Goal: Task Accomplishment & Management: Use online tool/utility

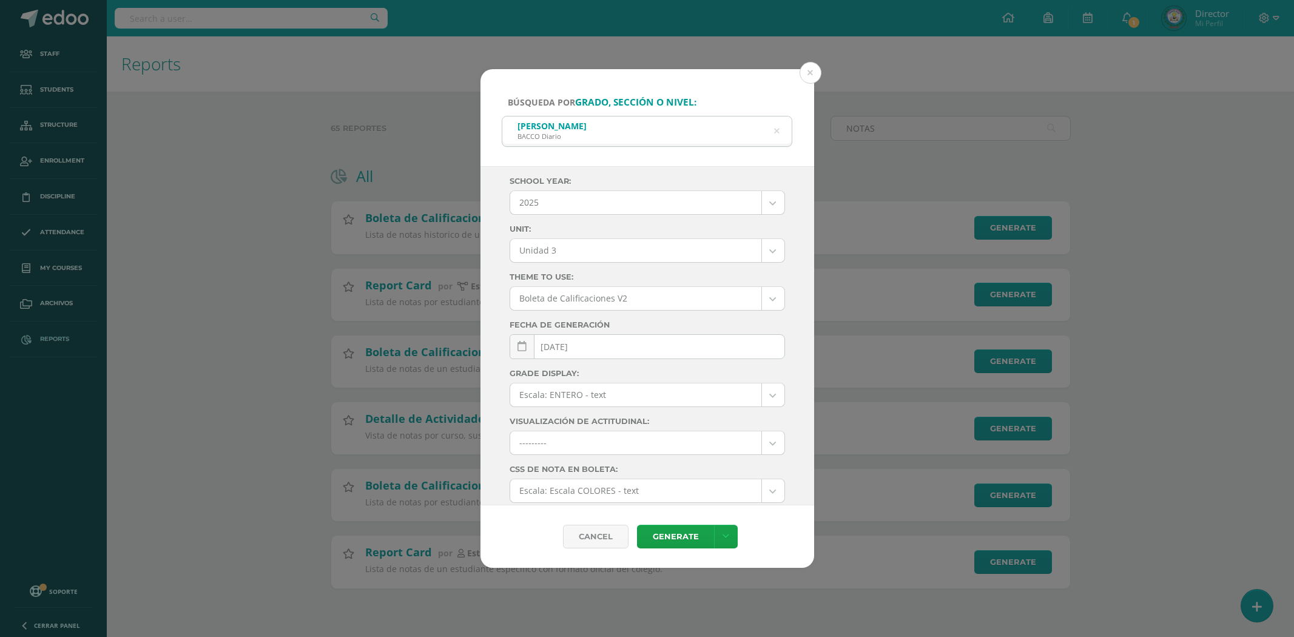
select select "Unidad 3"
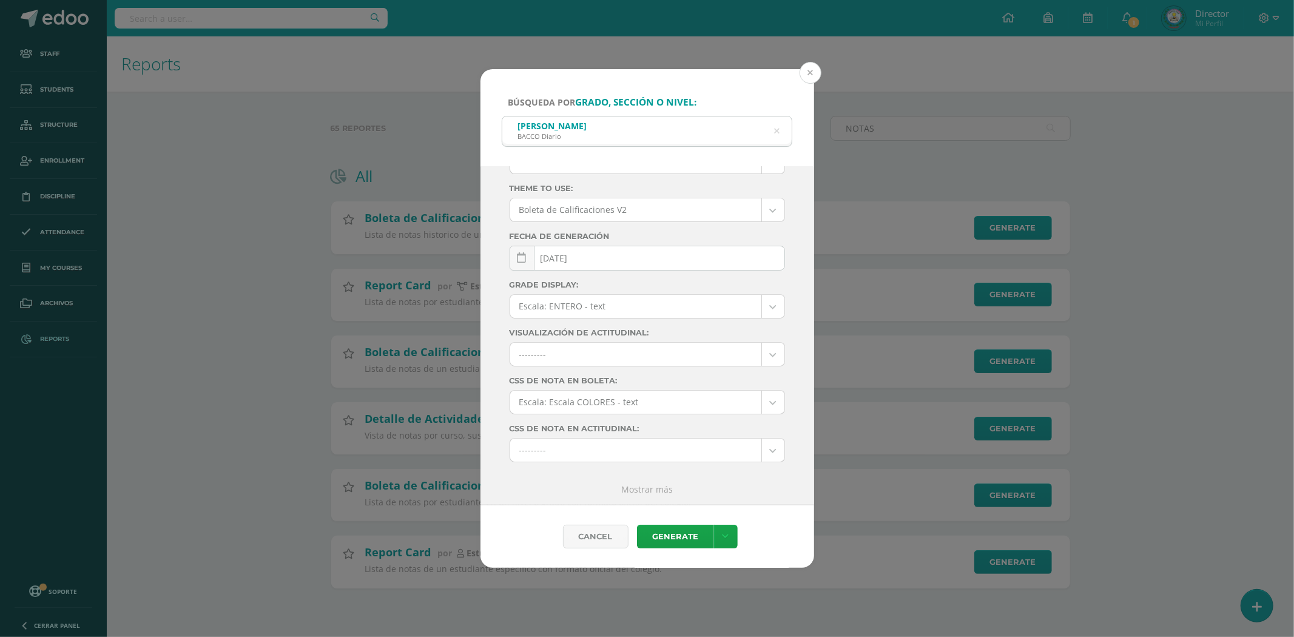
click at [811, 73] on button at bounding box center [811, 73] width 22 height 22
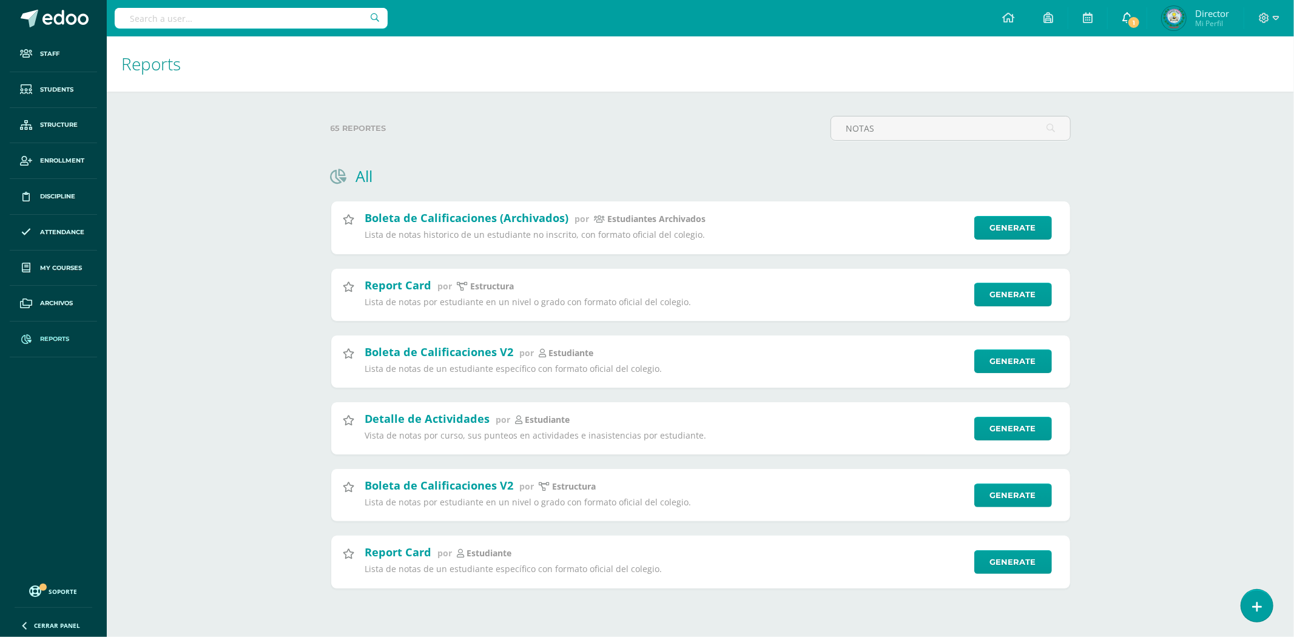
click at [1128, 20] on span "1" at bounding box center [1133, 22] width 13 height 13
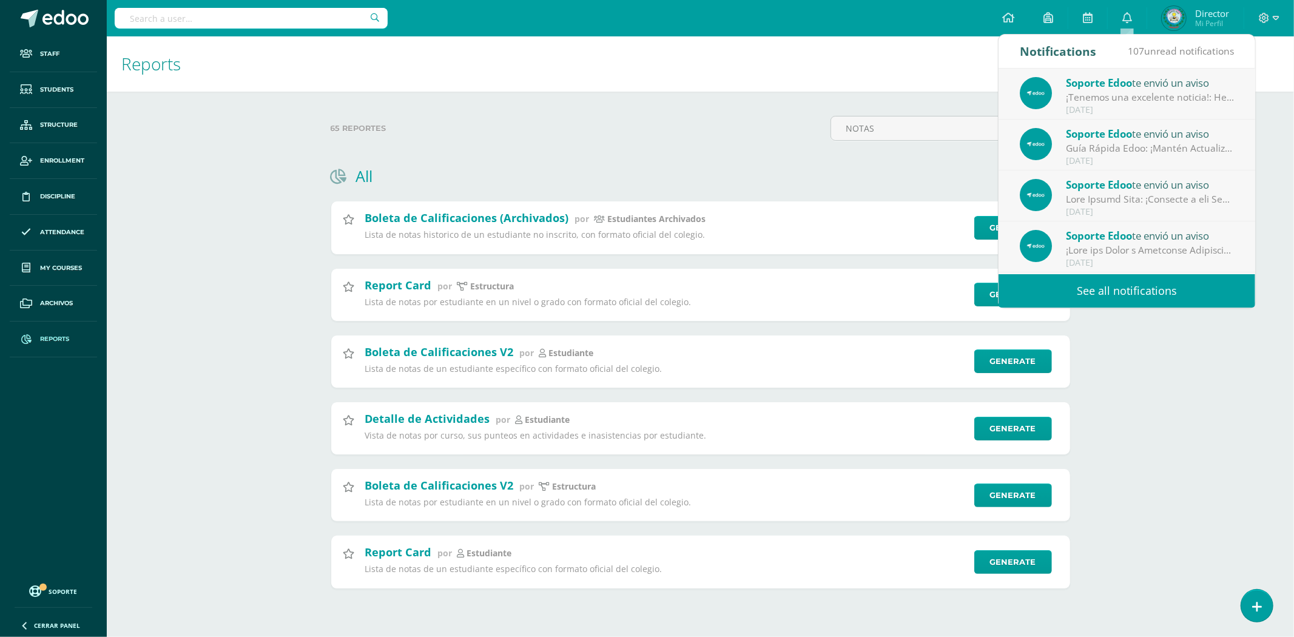
click at [597, 67] on h1 "Reports" at bounding box center [700, 63] width 1158 height 55
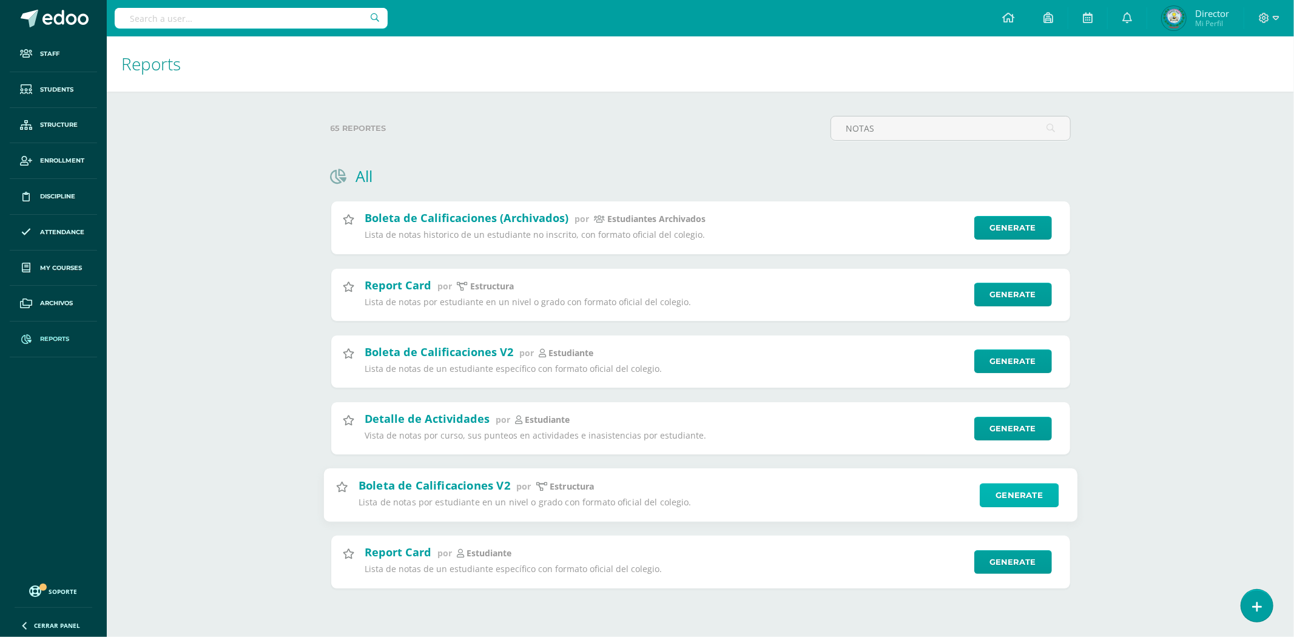
click at [1006, 498] on link "Generate" at bounding box center [1019, 495] width 79 height 24
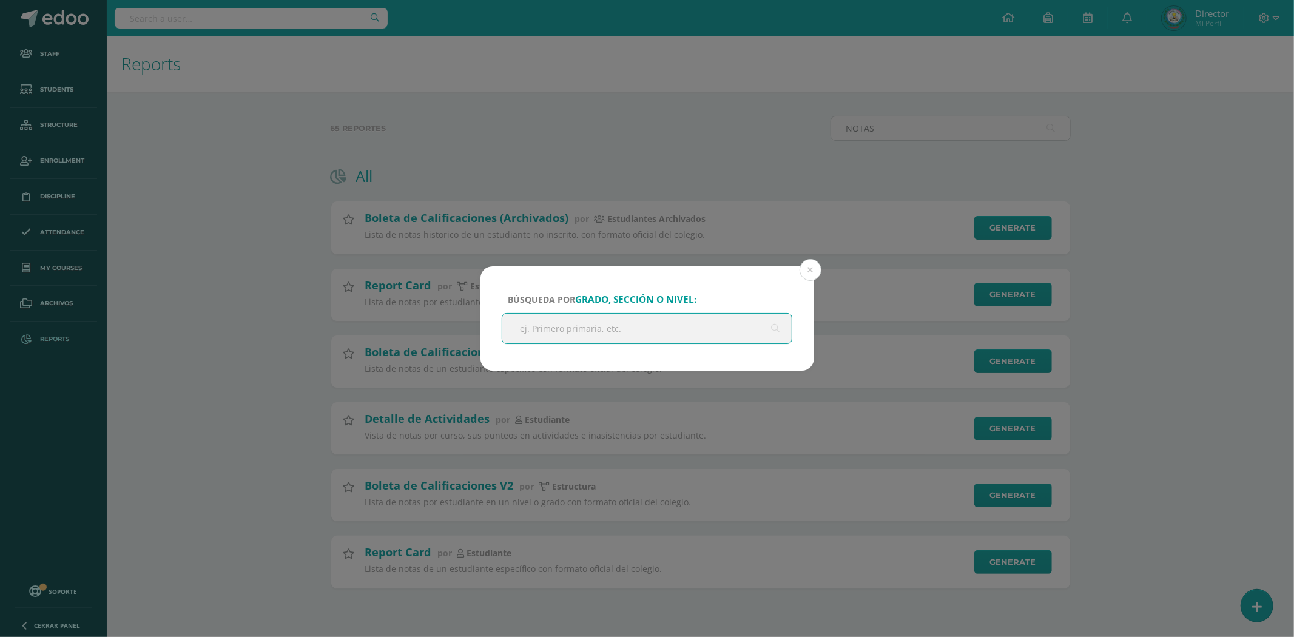
click at [613, 328] on input "text" at bounding box center [647, 329] width 290 height 30
type input "p"
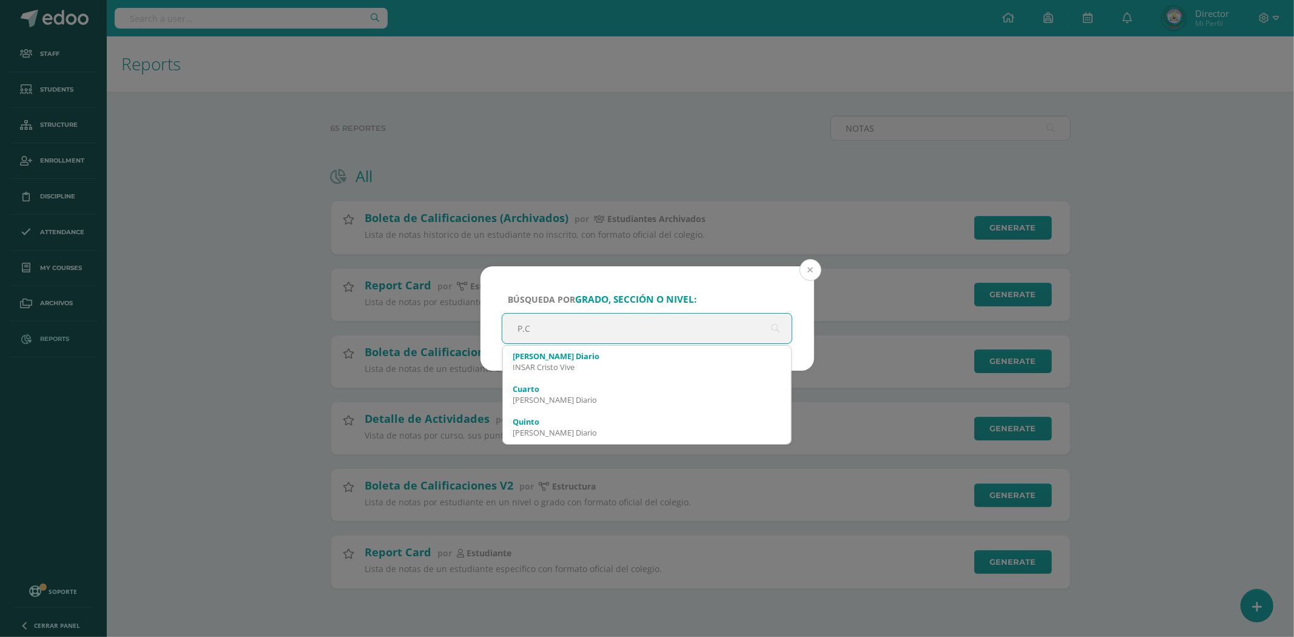
type input "P.C"
click at [808, 265] on button at bounding box center [811, 270] width 22 height 22
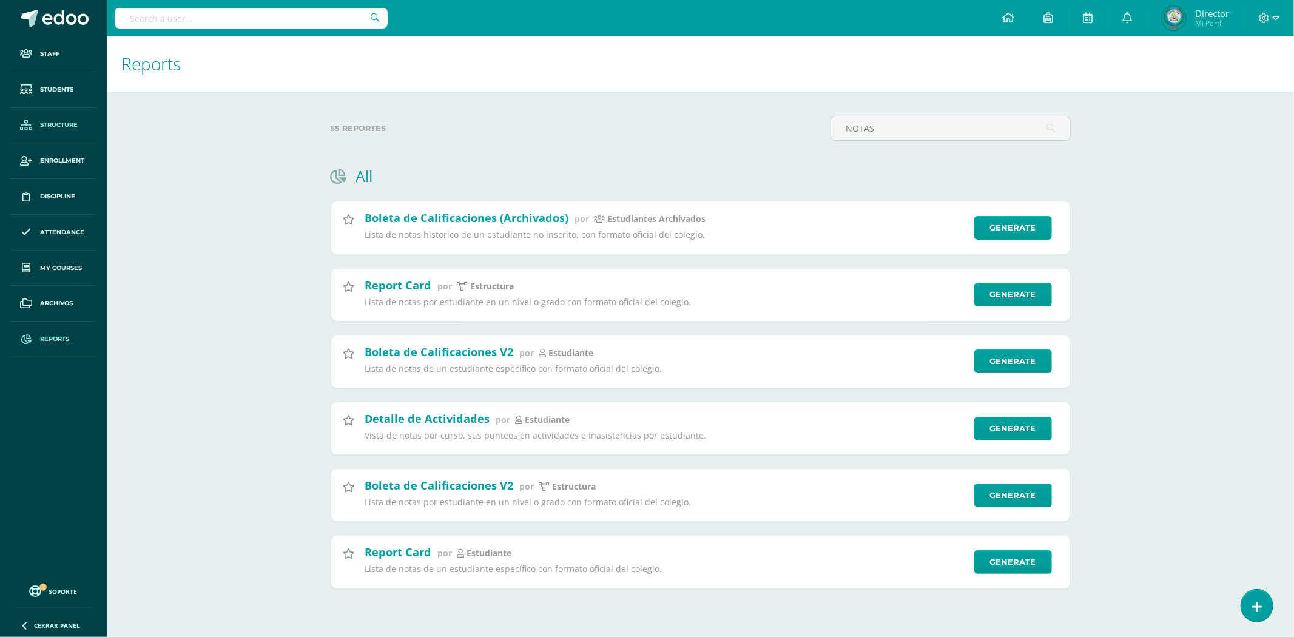
click at [65, 125] on span "Structure" at bounding box center [59, 125] width 38 height 10
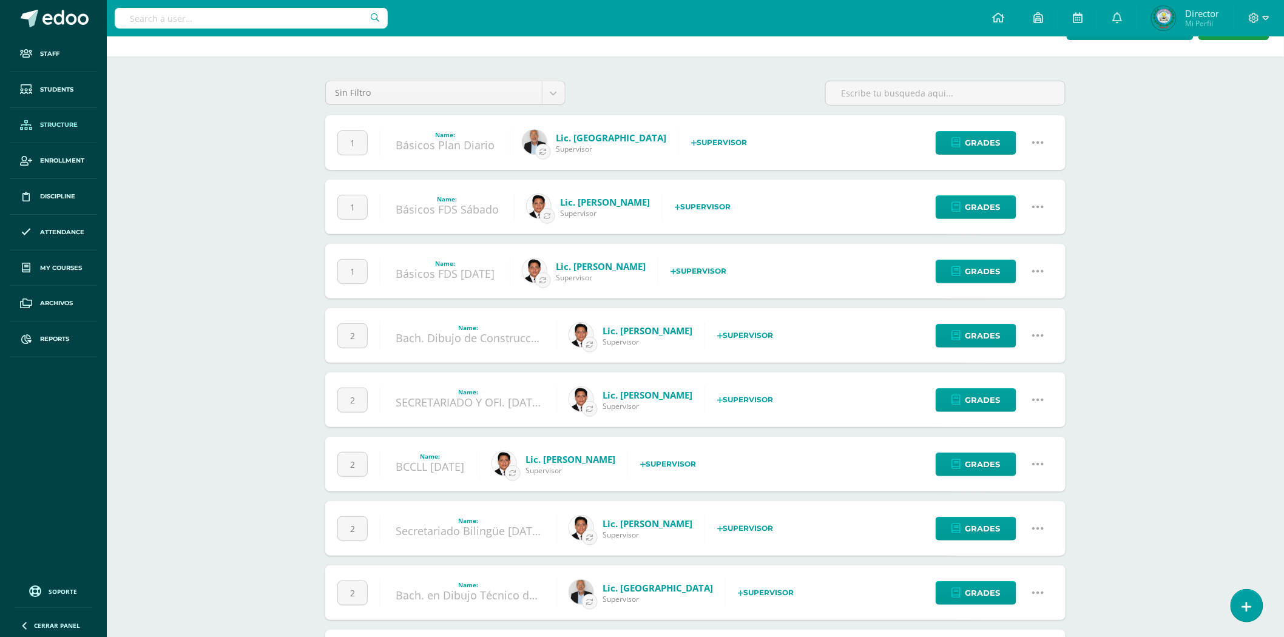
scroll to position [8, 0]
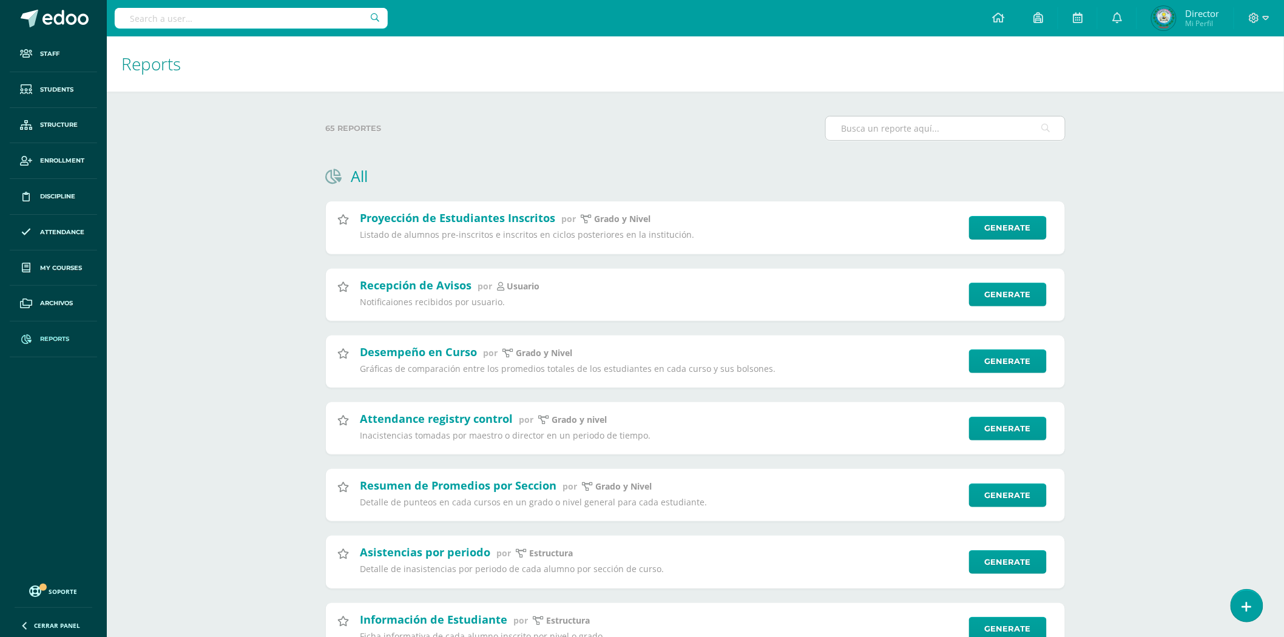
drag, startPoint x: 881, startPoint y: 121, endPoint x: 841, endPoint y: 123, distance: 40.1
click at [841, 123] on input "text" at bounding box center [945, 128] width 239 height 24
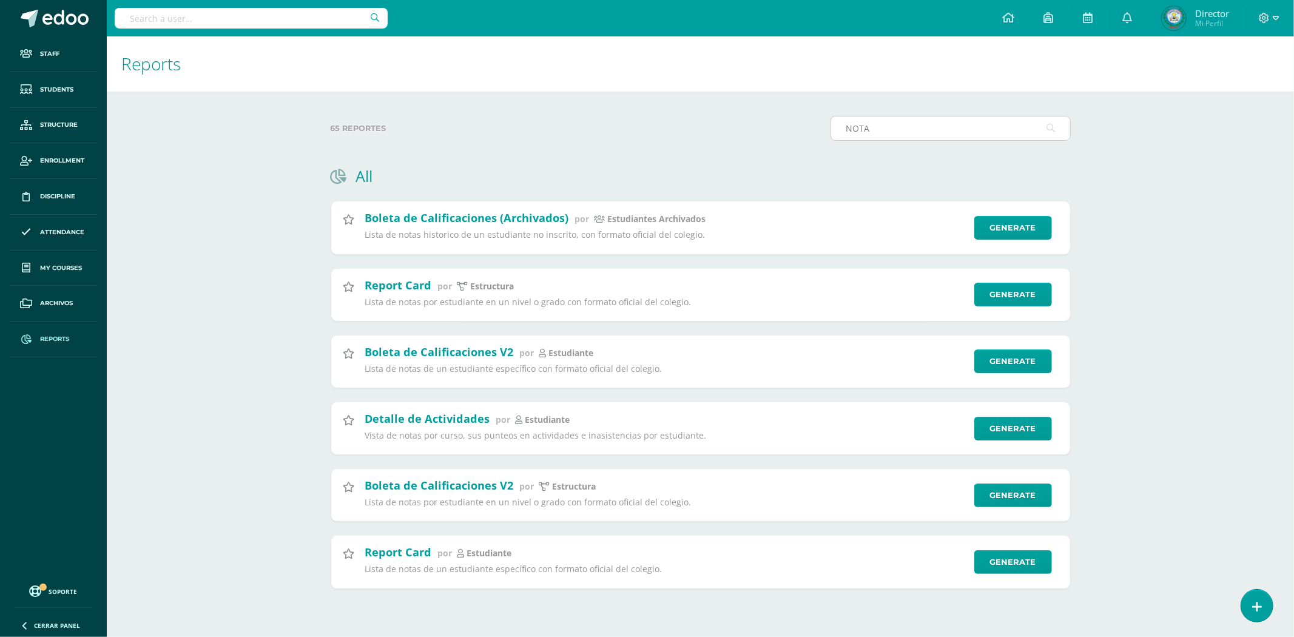
type input "NOTAS"
click at [1007, 501] on link "Generate" at bounding box center [1019, 495] width 79 height 24
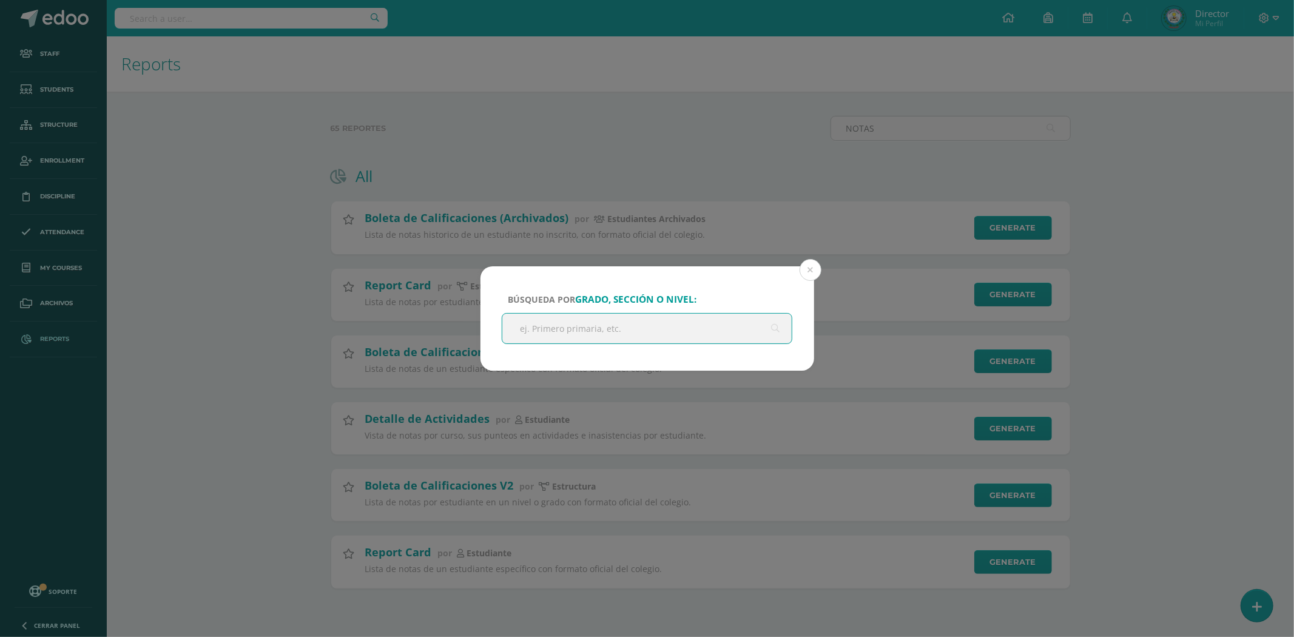
click at [590, 331] on input "text" at bounding box center [647, 329] width 290 height 30
type input "c"
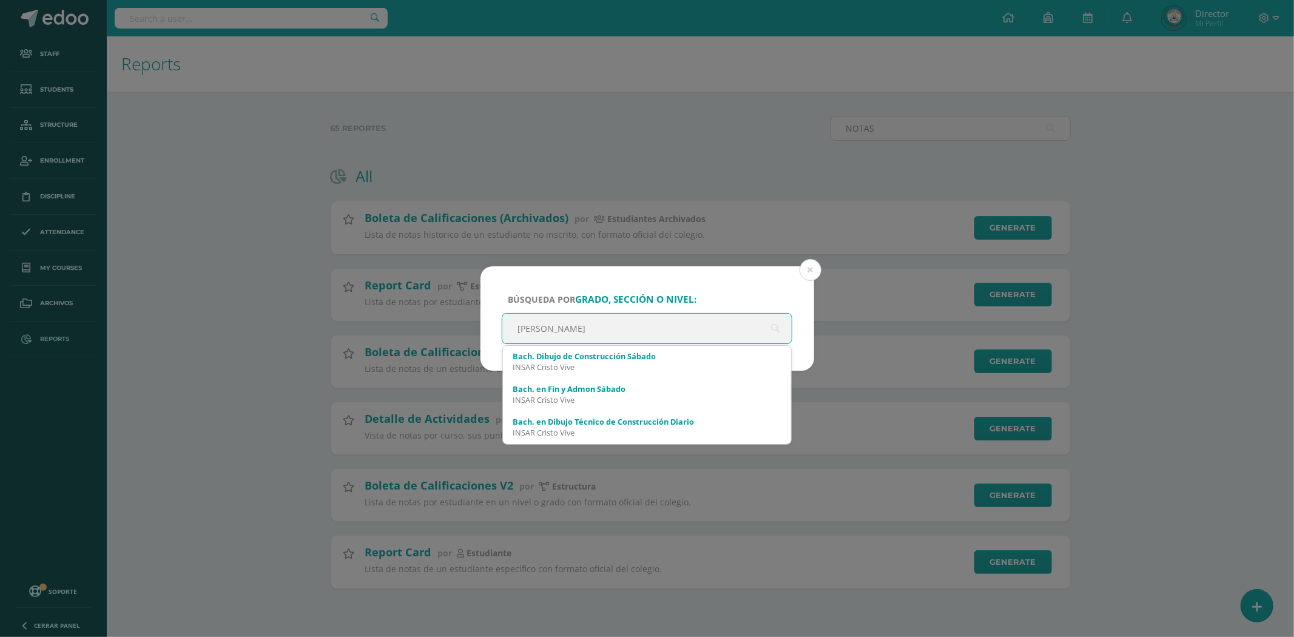
type input "BACH."
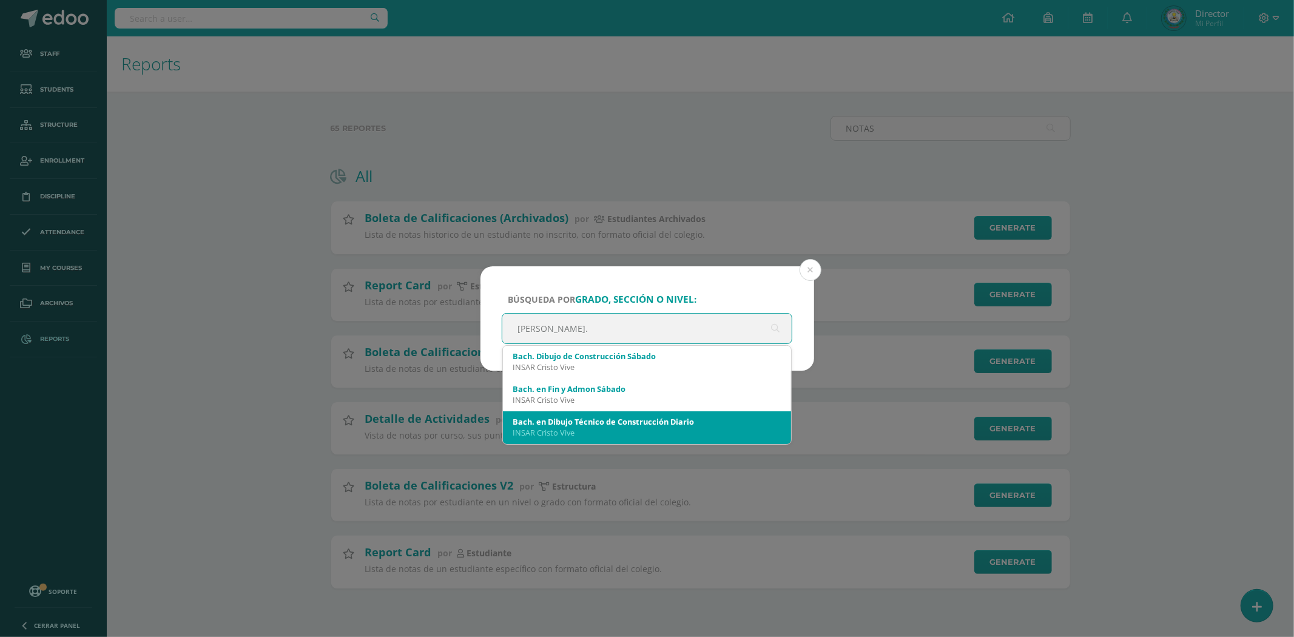
click at [656, 425] on div "Bach. en Dibujo Técnico de Construcción Diario" at bounding box center [647, 421] width 269 height 11
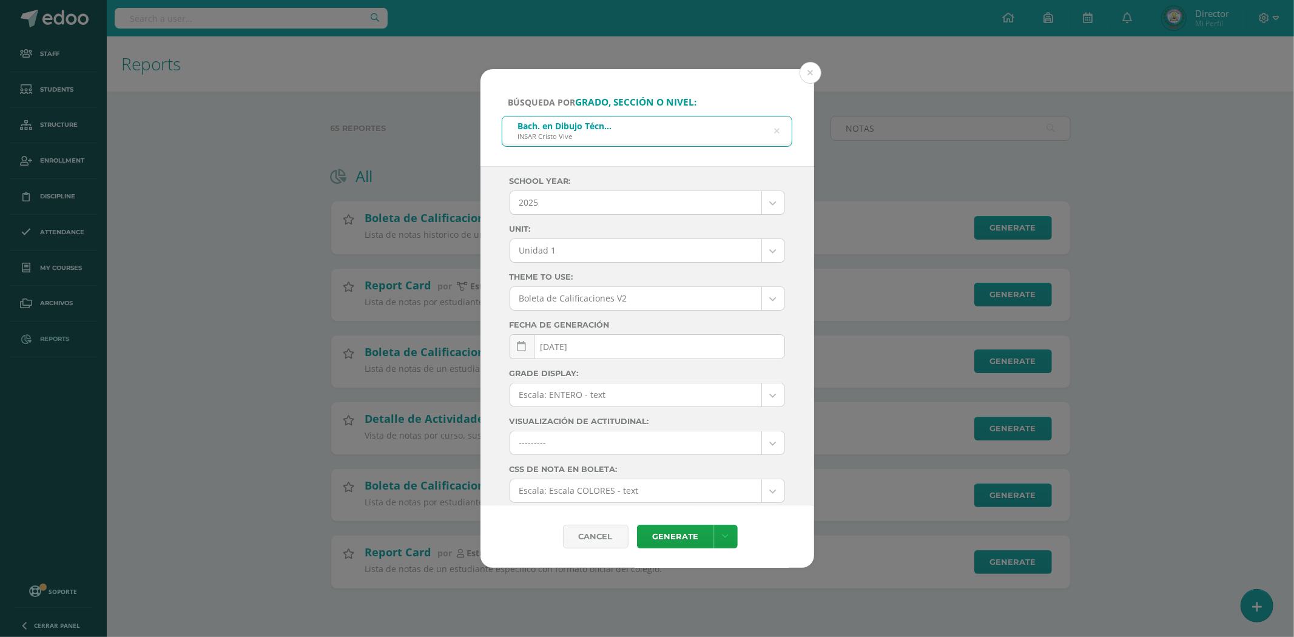
click at [762, 244] on body "Búsqueda por grado, sección o nivel: Bach. en Dibujo Técnico de Construcción Di…" at bounding box center [647, 313] width 1294 height 627
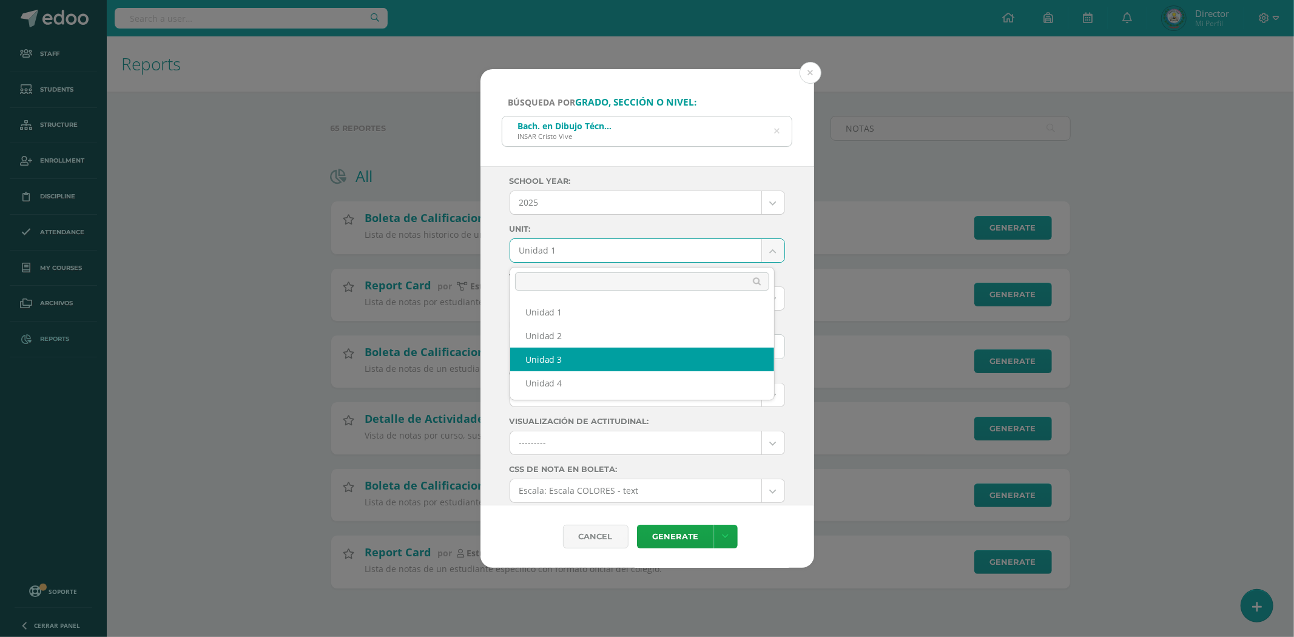
select select "Unidad 3"
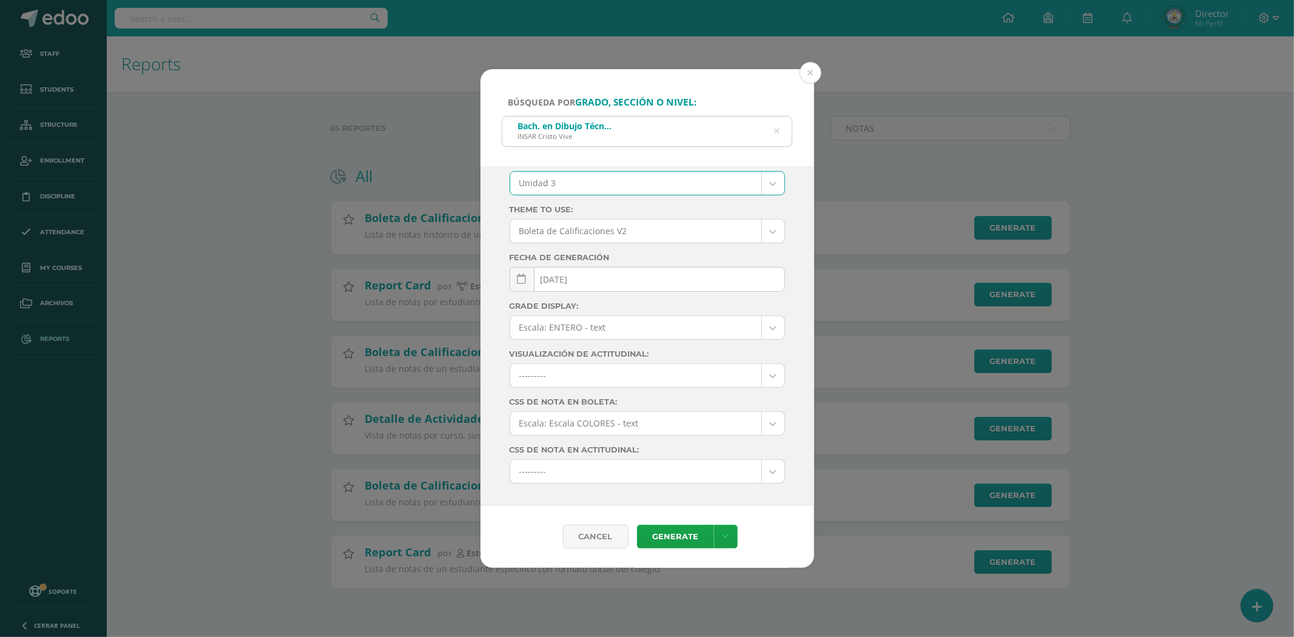
scroll to position [92, 0]
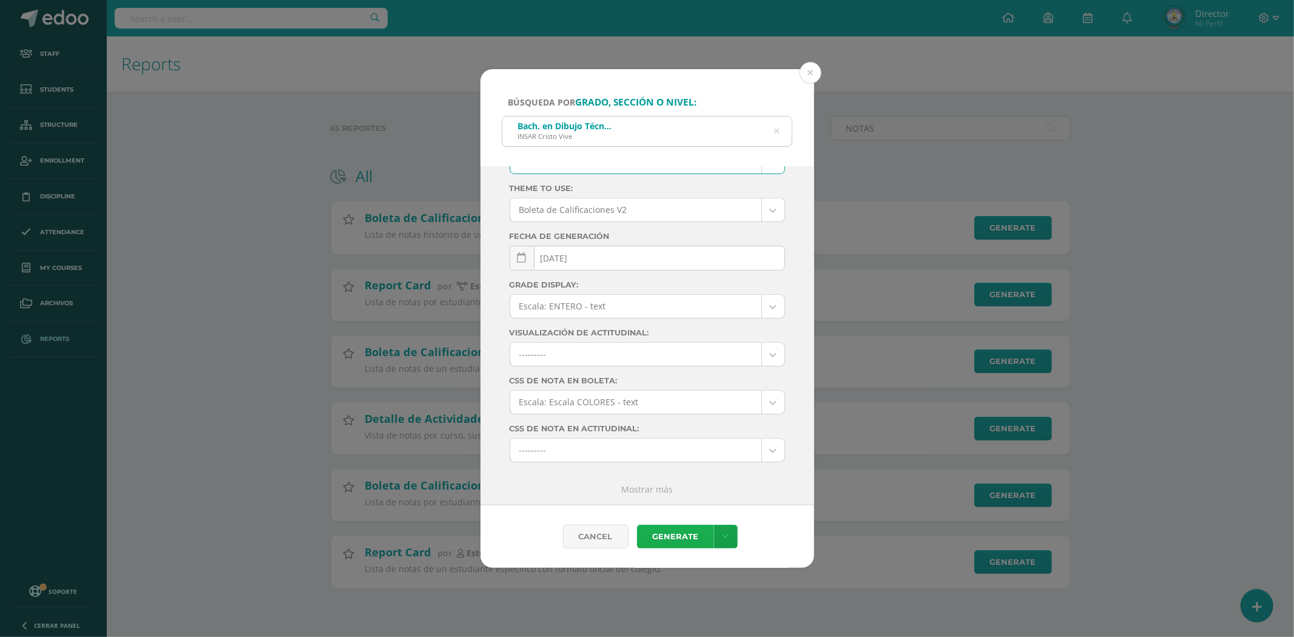
click at [683, 534] on link "Generate" at bounding box center [675, 537] width 77 height 24
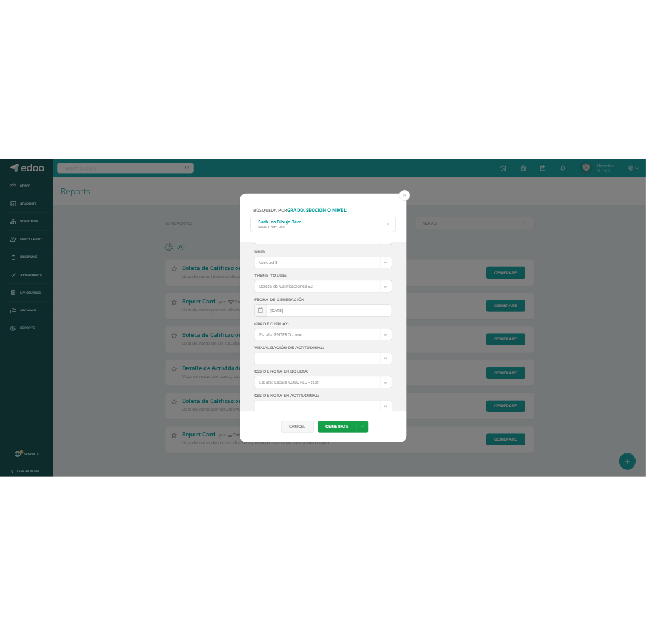
scroll to position [0, 0]
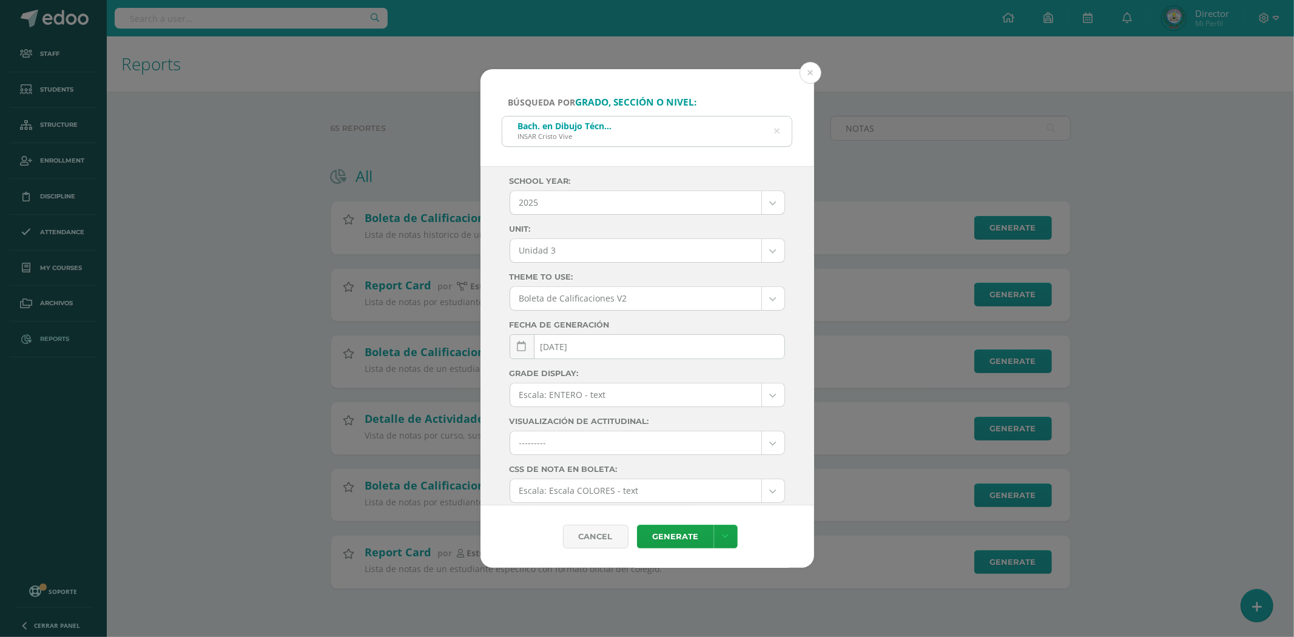
click at [769, 136] on div "Bach. en Dibujo Técnico de Construcción Diario INSAR Cristo Vive" at bounding box center [647, 129] width 290 height 27
click at [684, 140] on div "Bach. en Dibujo Técnico de Construcción Diario INSAR Cristo Vive" at bounding box center [647, 129] width 290 height 27
click at [587, 125] on div "Bach. en Dibujo Técnico de Construcción Diario" at bounding box center [565, 126] width 94 height 12
click at [781, 135] on div "Bach. en Dibujo Técnico de Construcción Diario INSAR Cristo Vive" at bounding box center [647, 129] width 290 height 27
click at [774, 134] on icon at bounding box center [776, 131] width 5 height 31
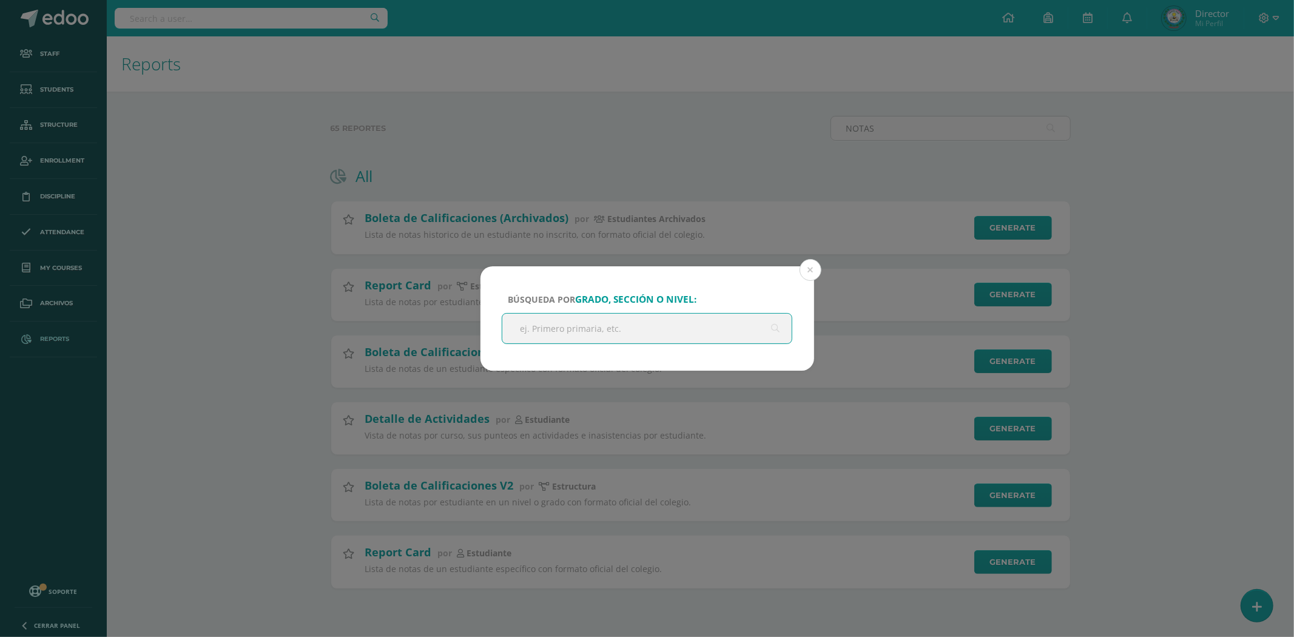
click at [609, 334] on input "text" at bounding box center [647, 329] width 290 height 30
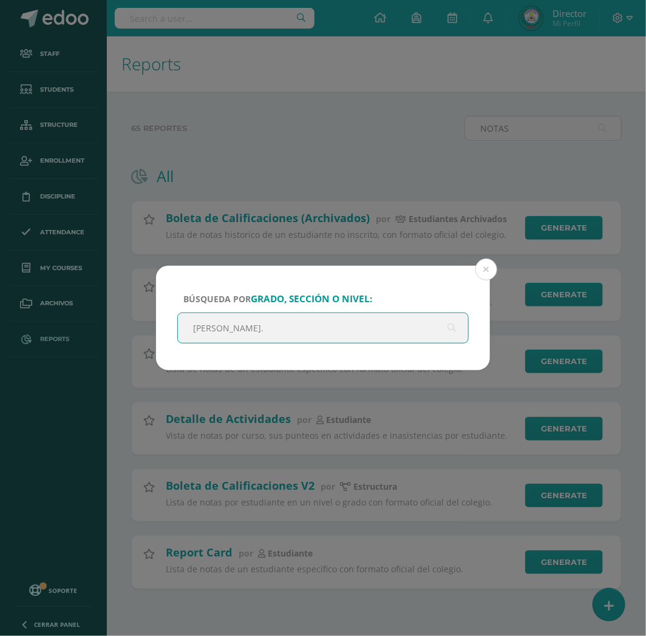
click at [342, 335] on input "bach." at bounding box center [323, 328] width 290 height 30
click at [349, 325] on input "bach." at bounding box center [323, 328] width 290 height 30
type input "bach."
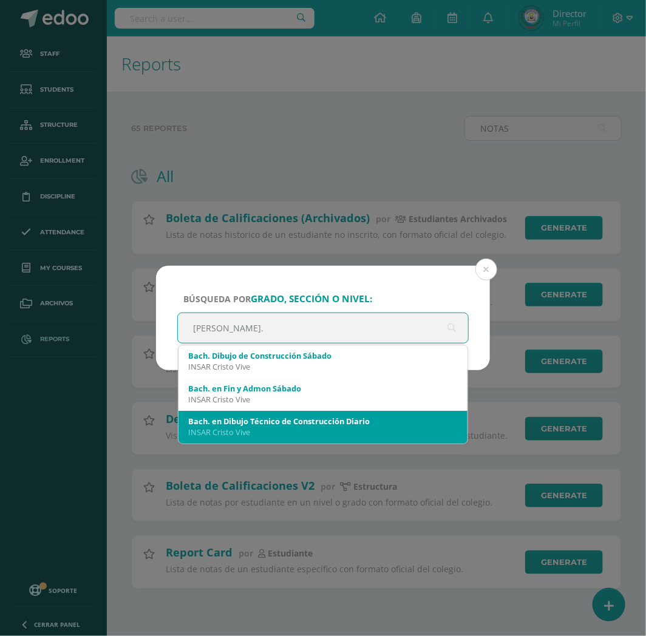
click at [362, 417] on div "Bach. en Dibujo Técnico de Construcción Diario" at bounding box center [322, 421] width 269 height 11
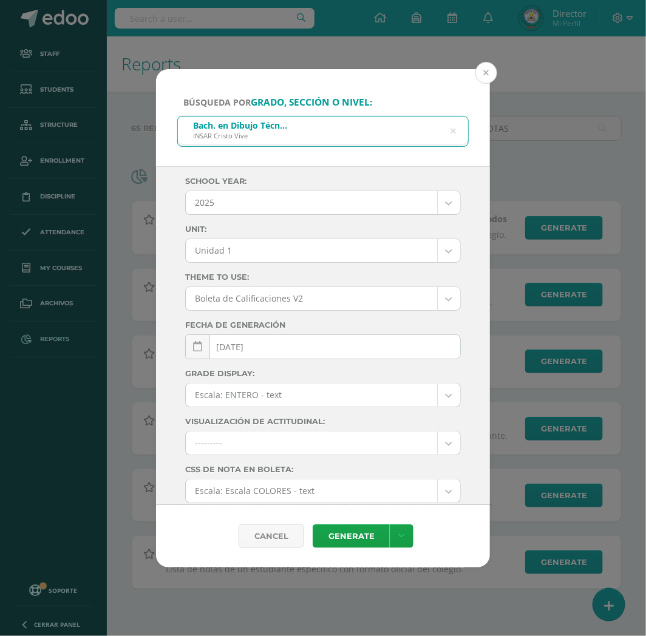
click at [487, 67] on button at bounding box center [486, 73] width 22 height 22
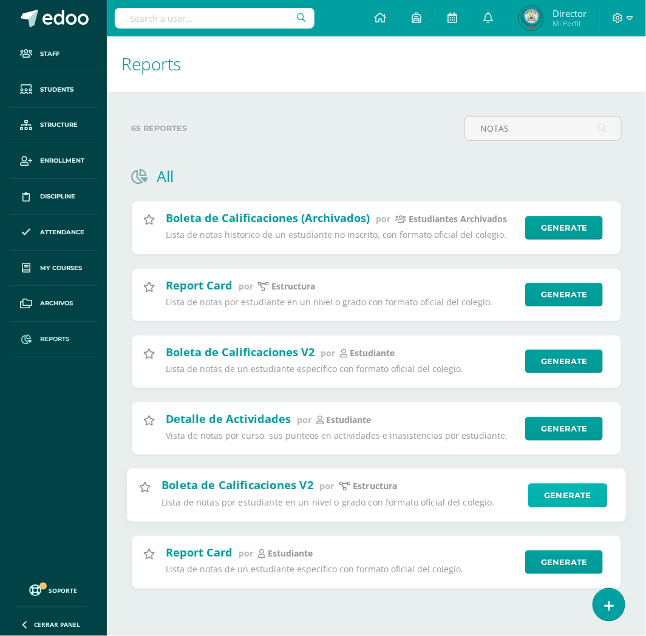
click at [567, 501] on link "Generate" at bounding box center [567, 495] width 79 height 24
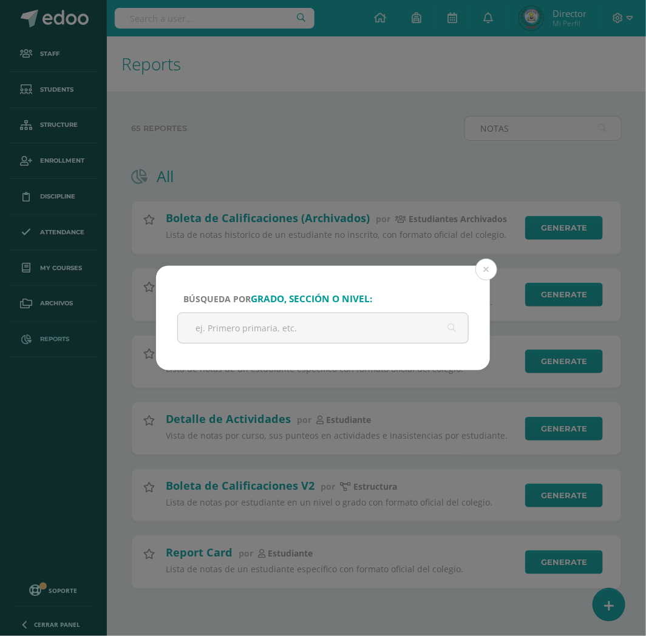
click at [402, 67] on div "Búsqueda por grado, sección o nivel: Cancel Generate Download as HTML Download …" at bounding box center [323, 318] width 646 height 636
